Goal: Navigation & Orientation: Understand site structure

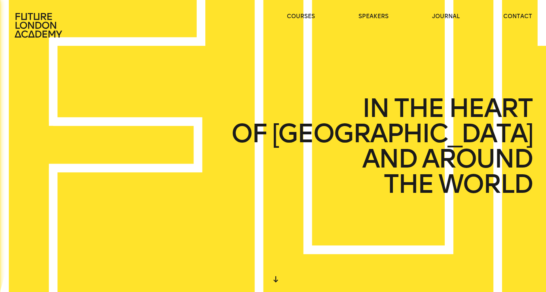
click at [246, 169] on div "IN THE HEART OF [GEOGRAPHIC_DATA] AND AROUND THE WORLD" at bounding box center [273, 146] width 546 height 292
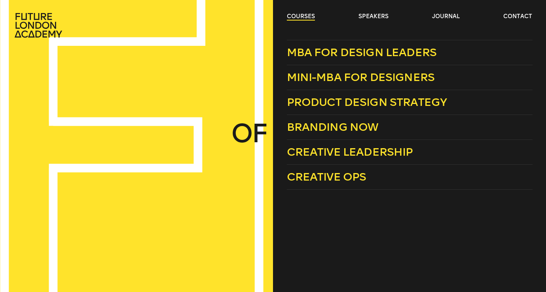
click at [300, 17] on link "courses" at bounding box center [301, 17] width 28 height 8
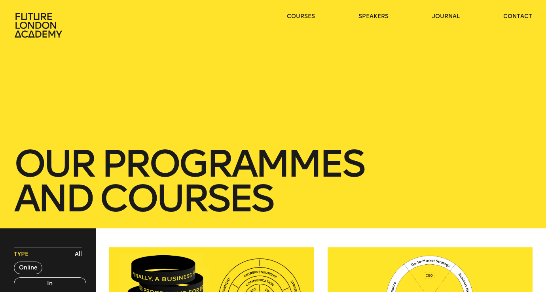
scroll to position [112, 0]
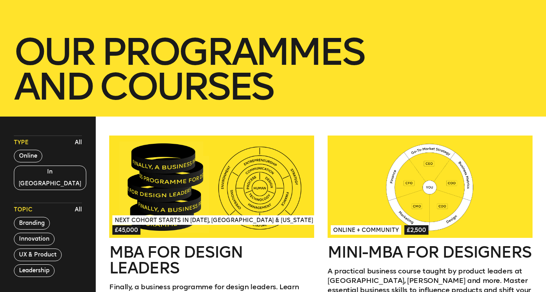
click at [269, 187] on div at bounding box center [211, 187] width 205 height 102
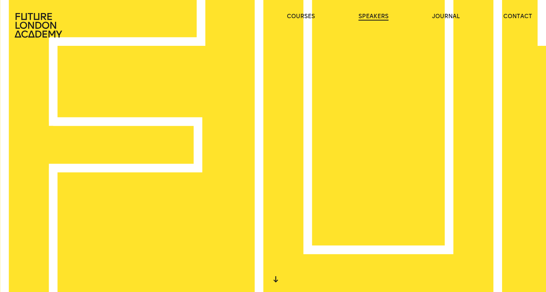
click at [374, 16] on link "speakers" at bounding box center [373, 17] width 30 height 8
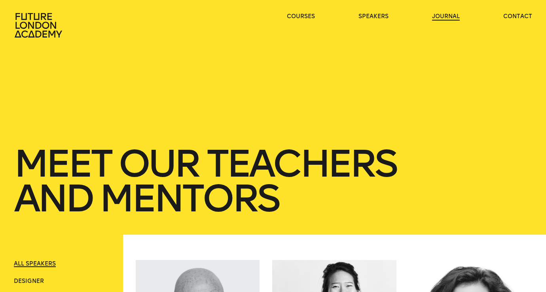
click at [446, 16] on link "journal" at bounding box center [446, 17] width 28 height 8
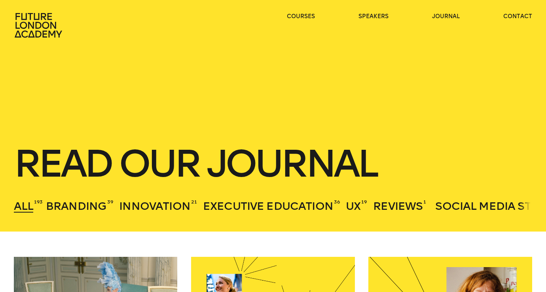
click at [363, 150] on h1 "Read our journal" at bounding box center [273, 163] width 518 height 35
click at [42, 21] on icon at bounding box center [39, 25] width 51 height 25
